Goal: Information Seeking & Learning: Learn about a topic

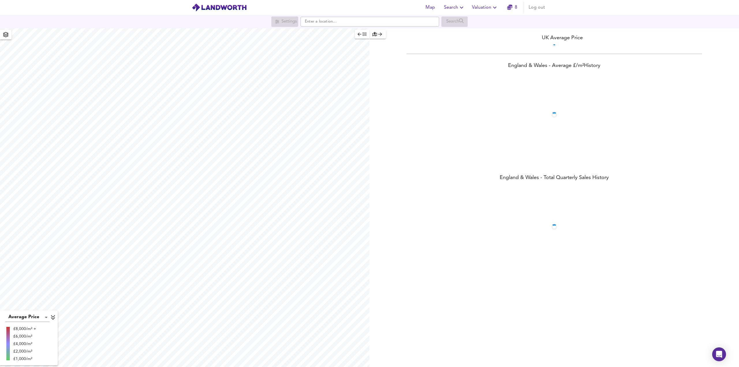
click at [482, 11] on span "Valuation" at bounding box center [485, 7] width 26 height 8
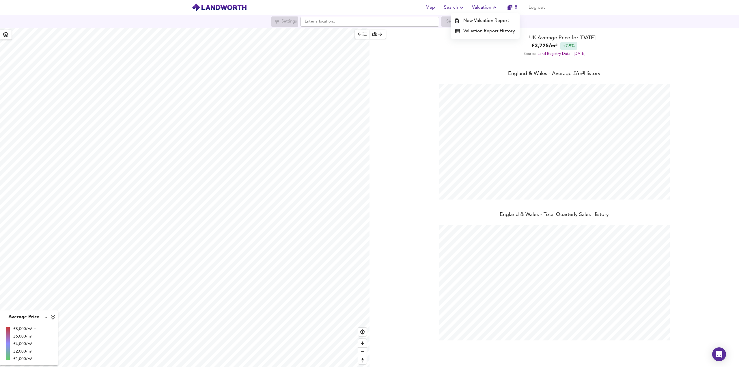
scroll to position [367, 739]
click at [571, 5] on header "Map Search Valuation New Valuation Report Valuation Report History 8 Log out" at bounding box center [369, 7] width 739 height 15
click at [461, 8] on icon "button" at bounding box center [461, 7] width 7 height 7
click at [457, 32] on li "Search History" at bounding box center [454, 31] width 57 height 10
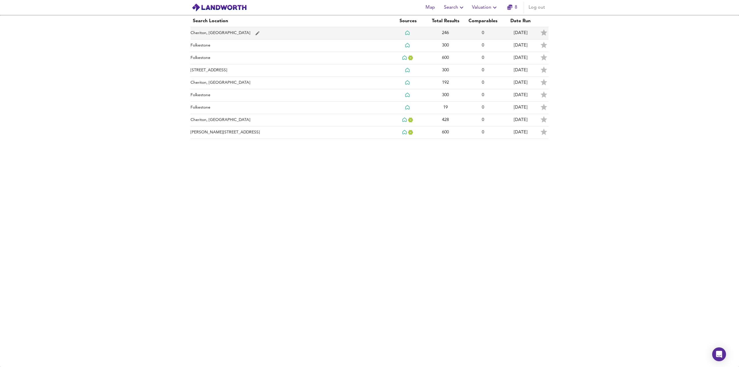
click at [256, 33] on td "Cheriton, [GEOGRAPHIC_DATA]" at bounding box center [290, 33] width 199 height 12
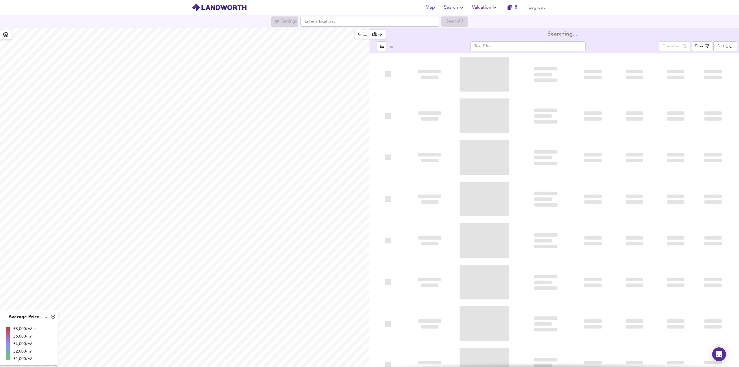
type input "lowppsf"
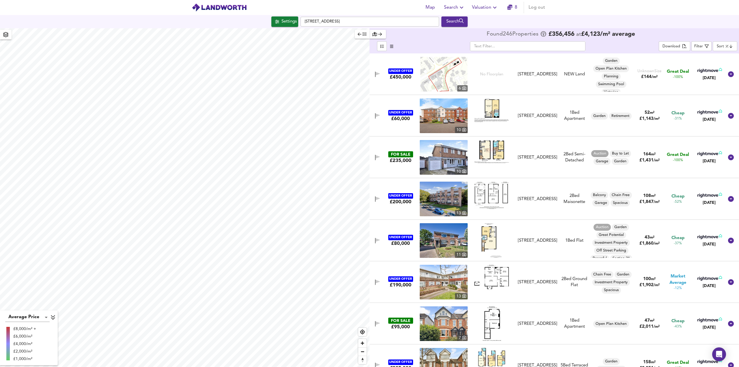
checkbox input "false"
checkbox input "true"
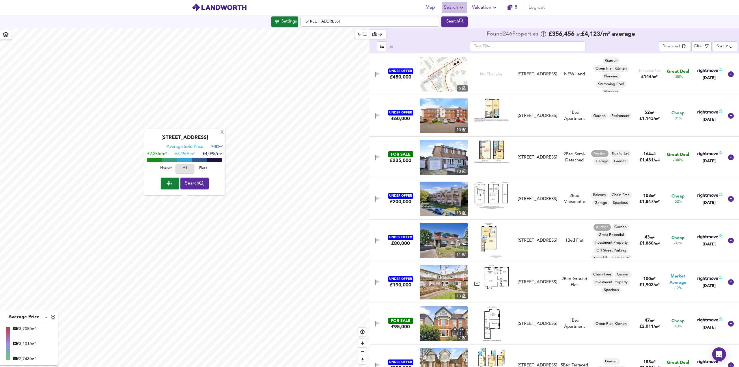
click at [453, 8] on span "Search" at bounding box center [454, 7] width 21 height 8
click at [455, 30] on li "Search History" at bounding box center [454, 31] width 57 height 10
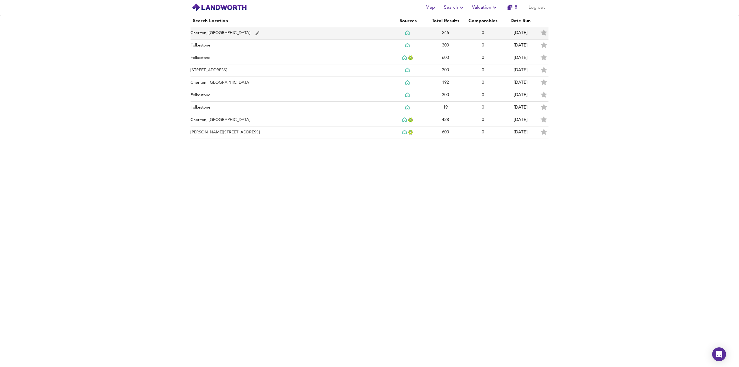
click at [213, 33] on td "Cheriton, [GEOGRAPHIC_DATA]" at bounding box center [290, 33] width 199 height 12
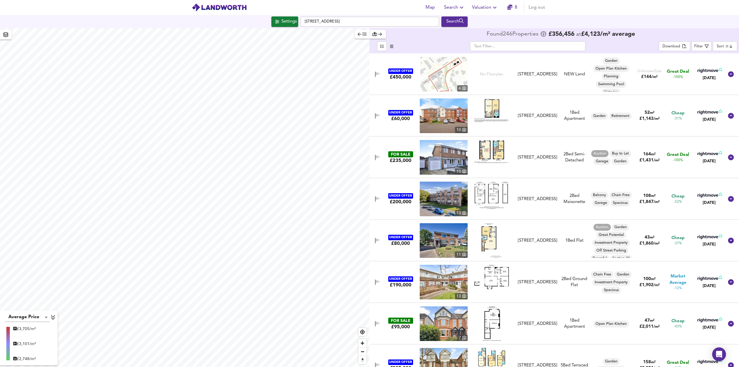
click at [469, 10] on div "Map Search Valuation 8 Log out" at bounding box center [484, 8] width 126 height 12
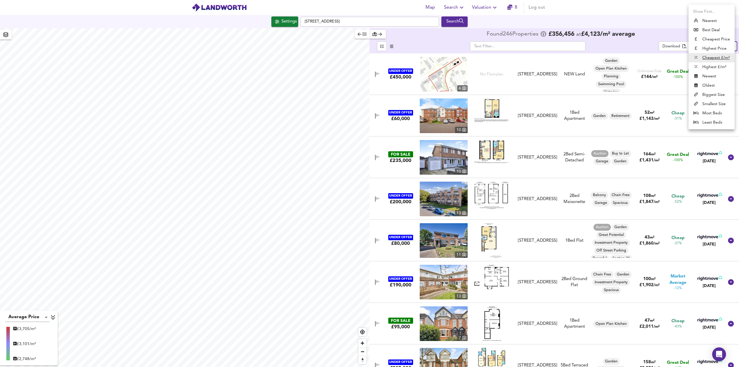
click at [720, 47] on body "Map Search Valuation 8 Log out [GEOGRAPHIC_DATA] 4DG Search Average Price landw…" at bounding box center [369, 183] width 739 height 367
drag, startPoint x: 706, startPoint y: 31, endPoint x: 406, endPoint y: 96, distance: 307.4
click at [706, 31] on li "Best Deal" at bounding box center [712, 29] width 46 height 9
type input "bestdeal"
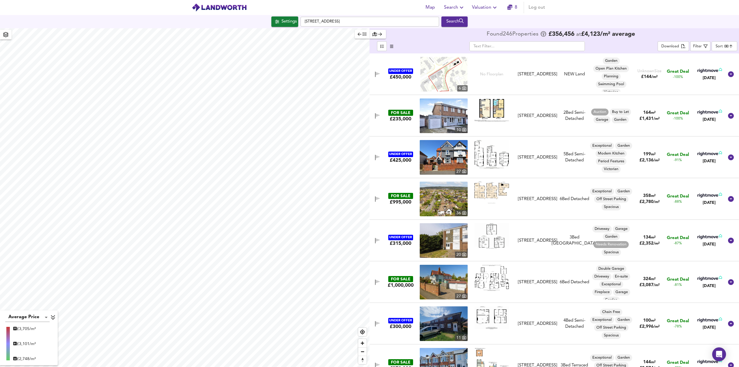
click at [447, 155] on img at bounding box center [444, 157] width 48 height 35
